Goal: Check status: Check status

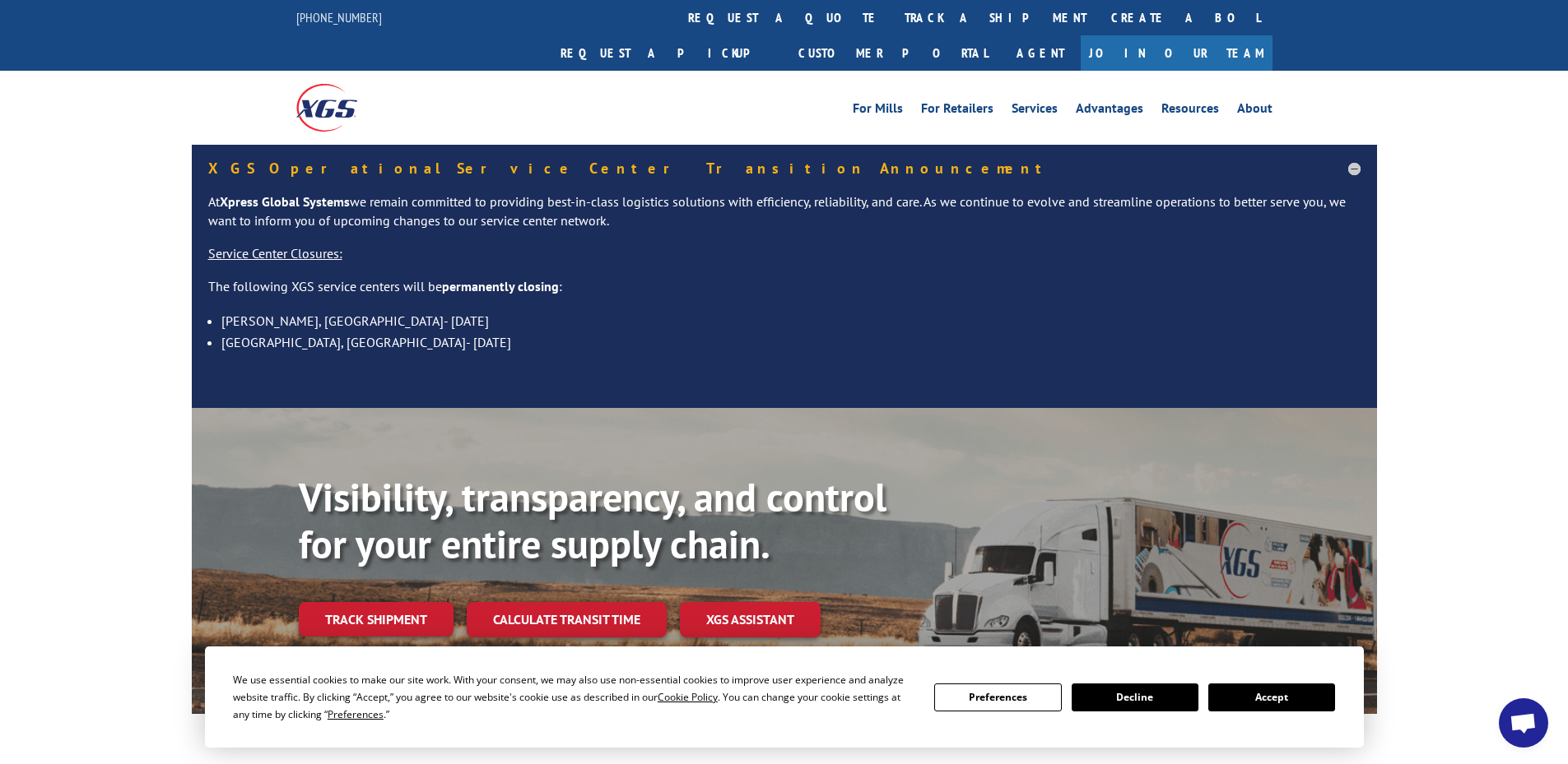
click at [1294, 702] on button "Accept" at bounding box center [1271, 697] width 127 height 28
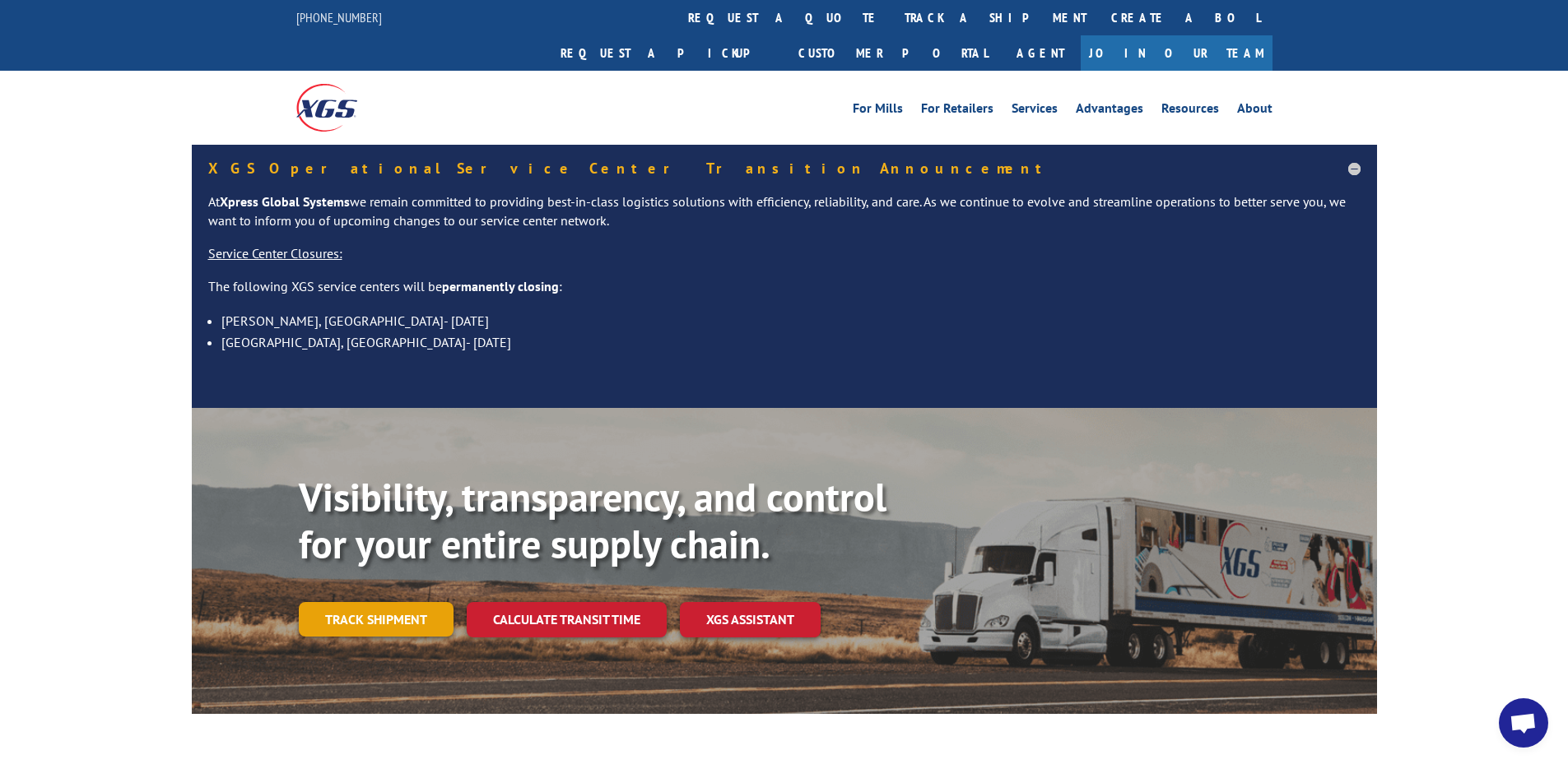
click at [413, 602] on link "Track shipment" at bounding box center [375, 620] width 155 height 34
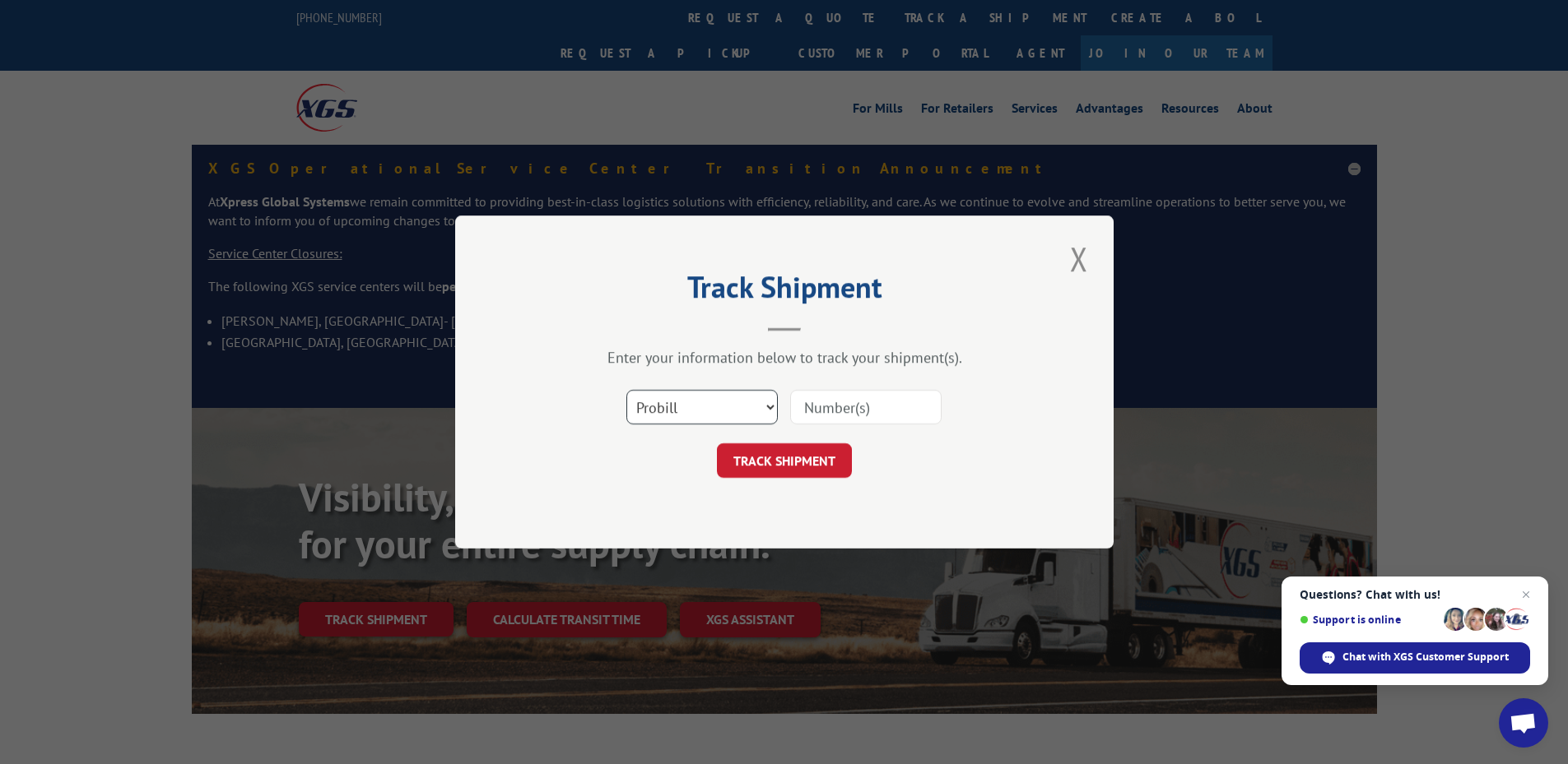
click at [665, 408] on select "Select category... Probill BOL PO" at bounding box center [702, 407] width 151 height 34
select select "po"
click at [627, 390] on select "Select category... Probill BOL PO" at bounding box center [702, 407] width 151 height 34
click at [842, 411] on input at bounding box center [865, 407] width 151 height 34
click at [843, 410] on input at bounding box center [865, 407] width 151 height 34
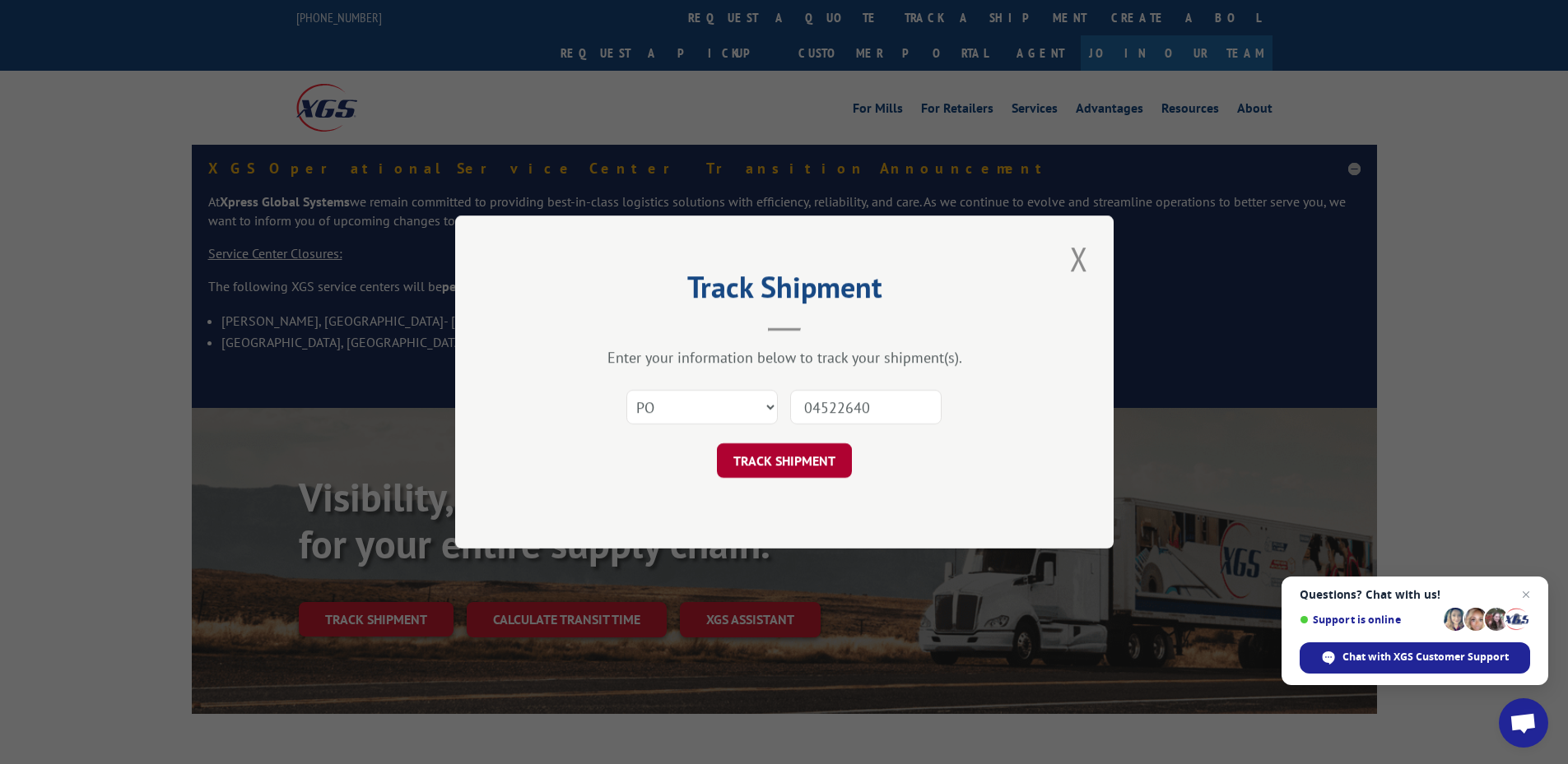
type input "04522640"
click at [820, 452] on button "TRACK SHIPMENT" at bounding box center [785, 461] width 135 height 34
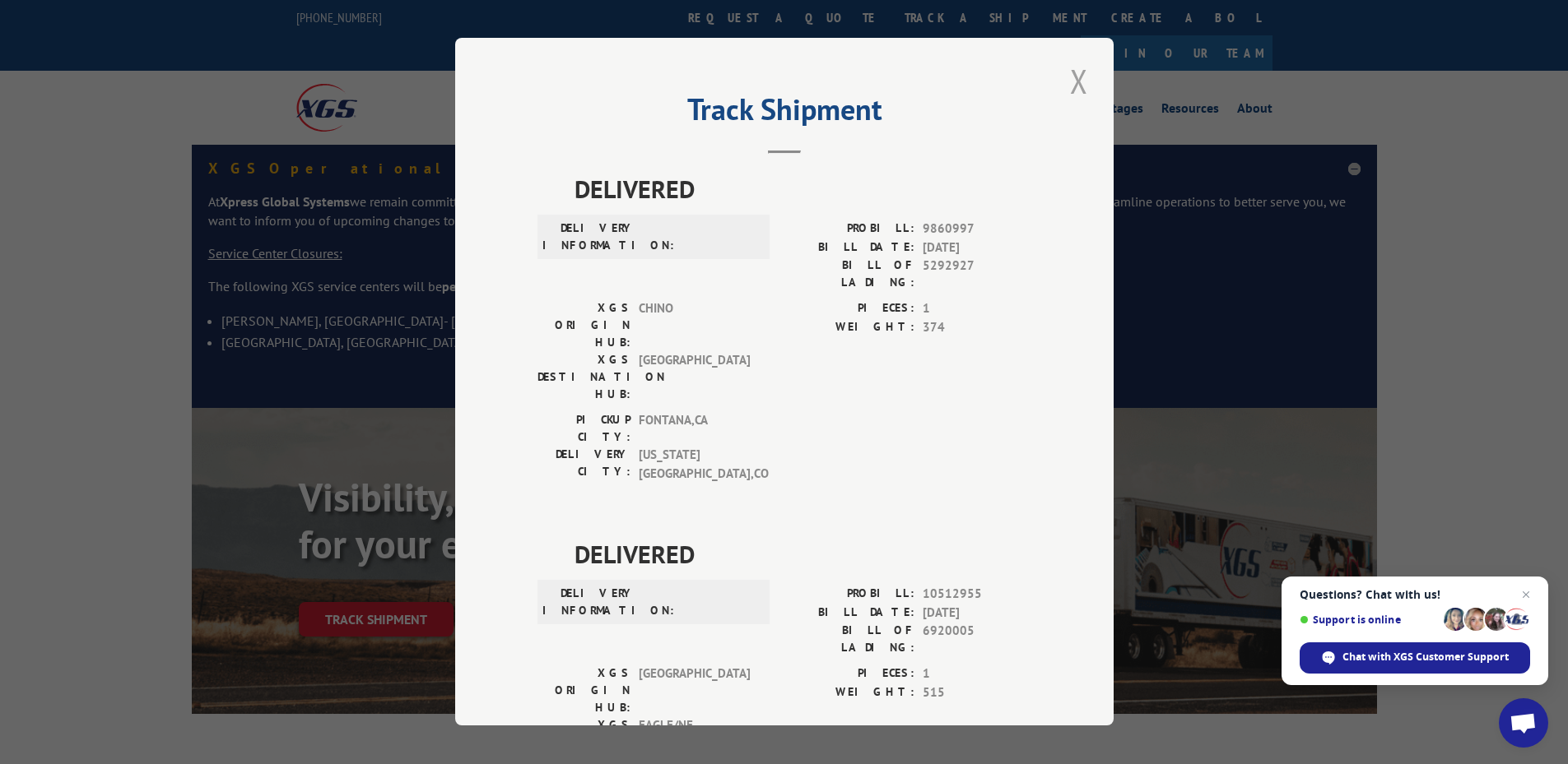
click at [1067, 89] on button "Close modal" at bounding box center [1079, 80] width 28 height 45
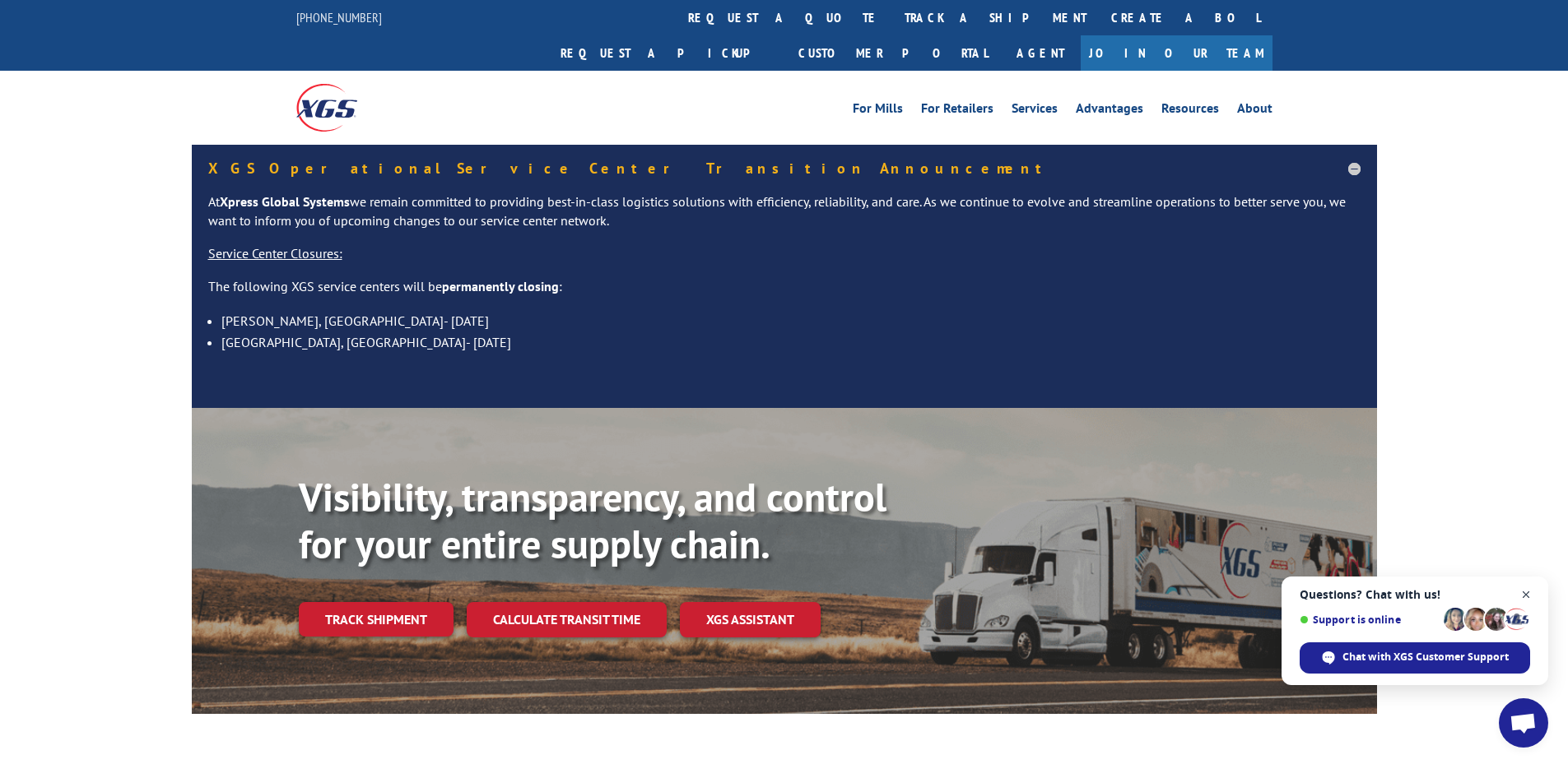
click at [1531, 591] on span "Open chat" at bounding box center [1526, 596] width 21 height 21
